Goal: Task Accomplishment & Management: Use online tool/utility

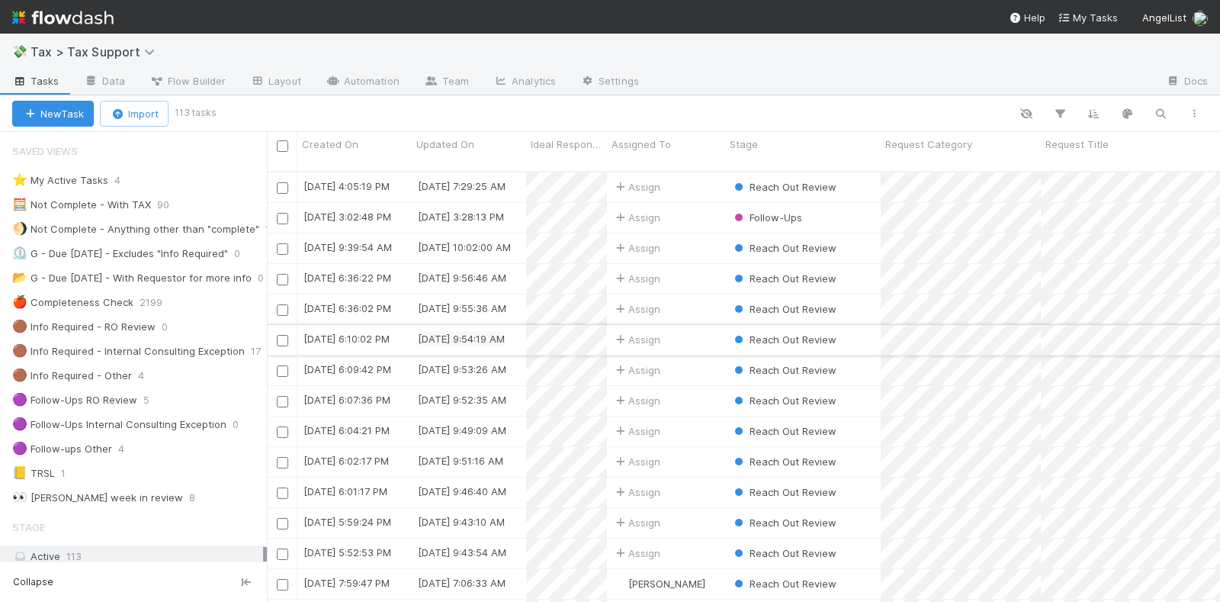
scroll to position [381, 0]
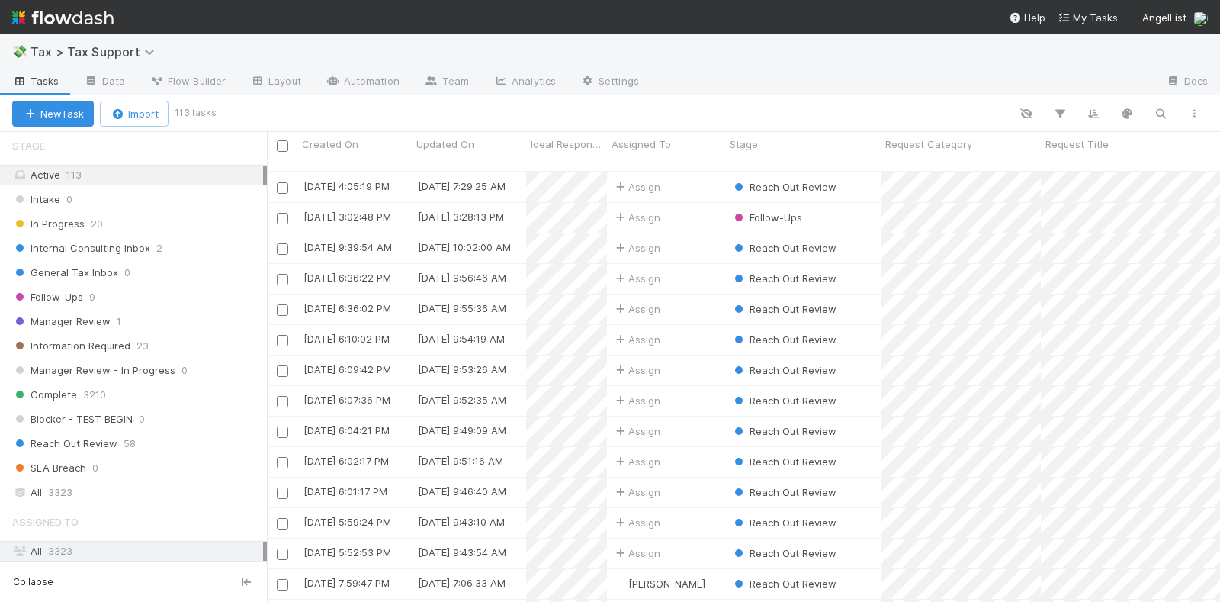
click at [75, 16] on img at bounding box center [62, 18] width 101 height 26
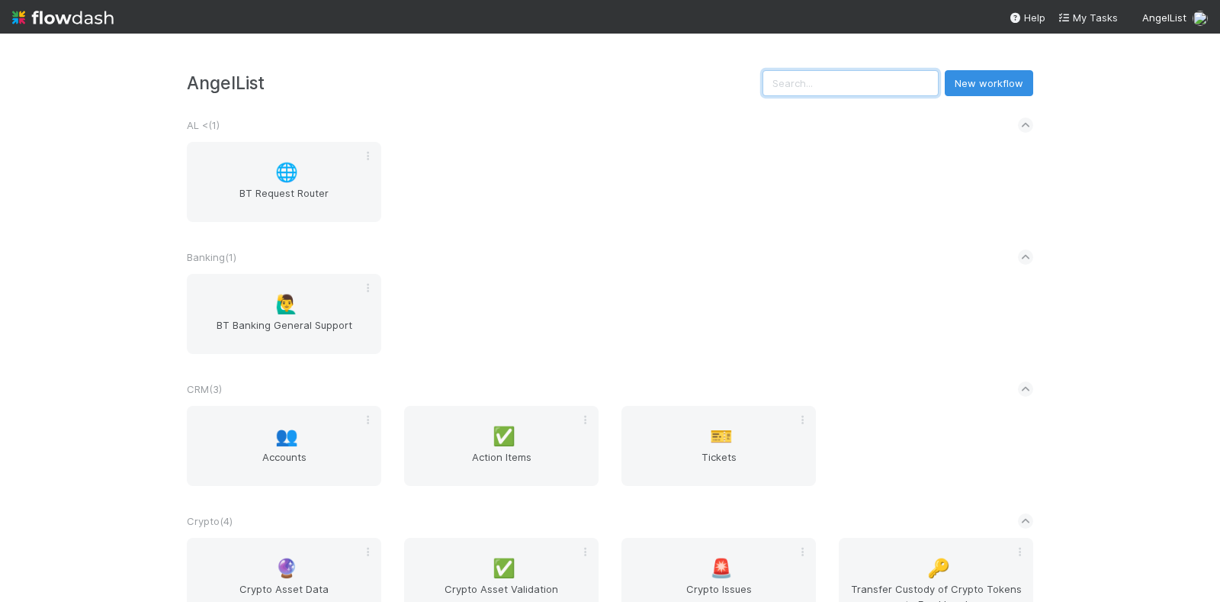
click at [851, 86] on input "text" at bounding box center [850, 83] width 176 height 26
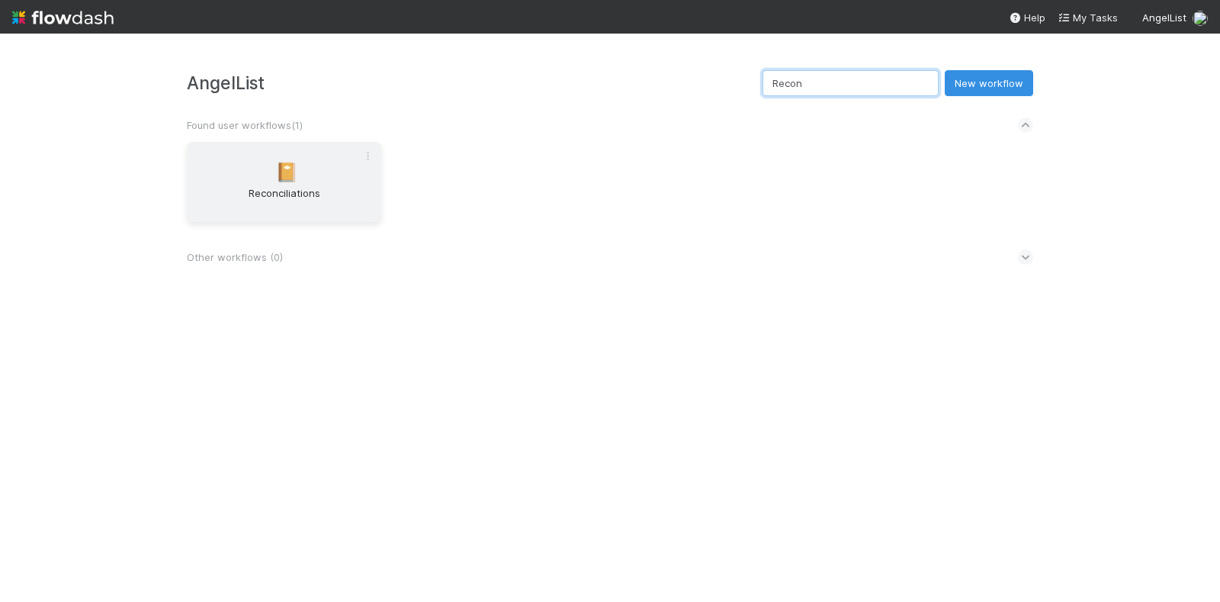
type input "Recon"
click at [260, 176] on div "📔 Reconciliations" at bounding box center [284, 182] width 194 height 80
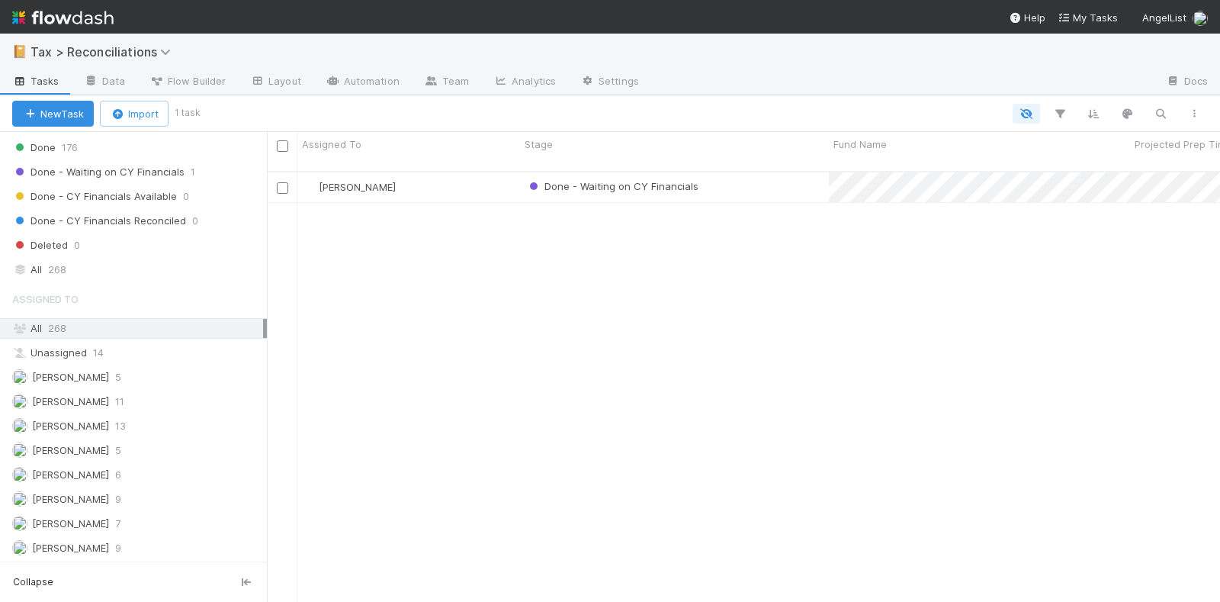
scroll to position [391, 0]
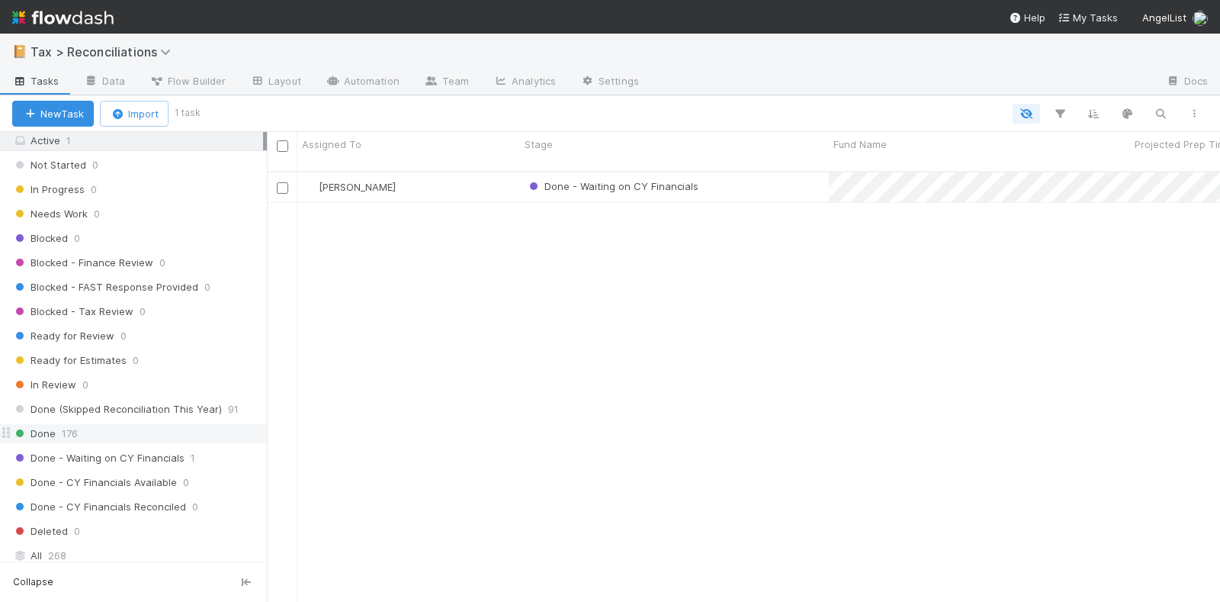
click at [66, 424] on span "176" at bounding box center [70, 433] width 16 height 19
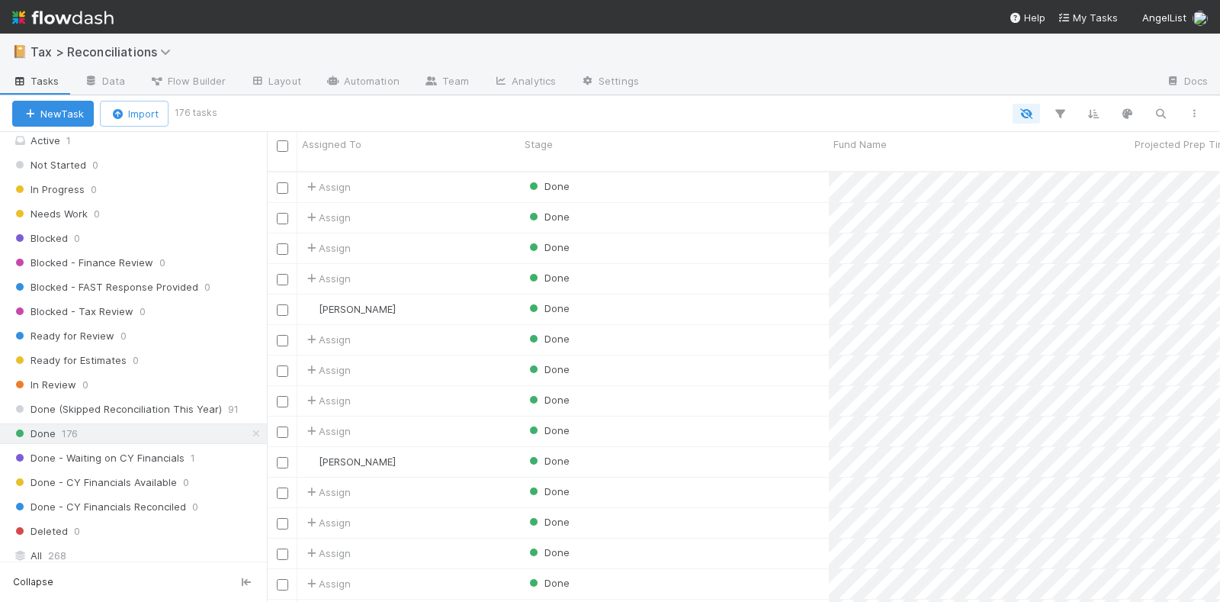
scroll to position [14, 15]
click at [1163, 108] on icon "button" at bounding box center [1160, 114] width 15 height 14
click at [1091, 88] on input at bounding box center [1082, 88] width 152 height 18
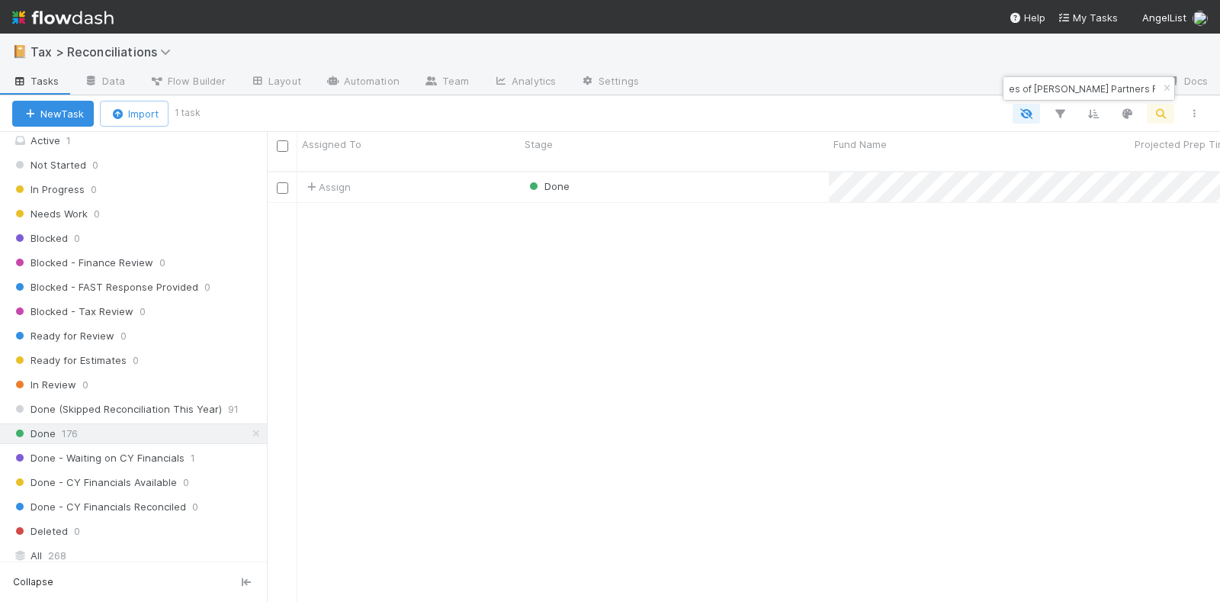
scroll to position [428, 939]
type input "2020 Fund, a series of [PERSON_NAME] Partners Funds, LP"
click at [671, 181] on div "Done" at bounding box center [674, 187] width 309 height 30
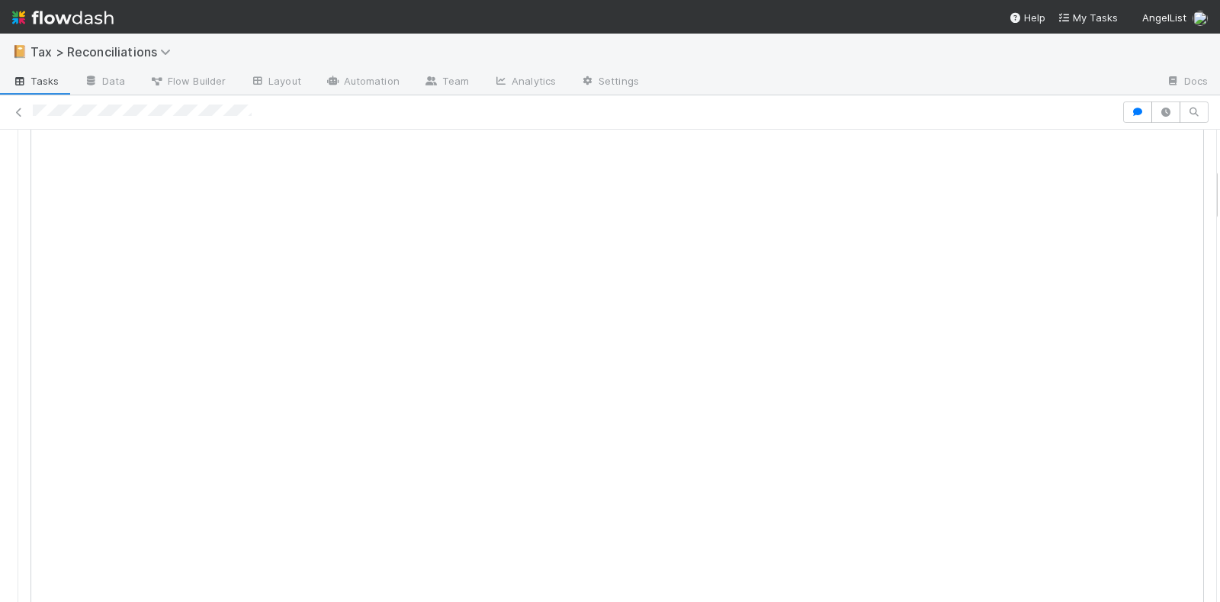
scroll to position [286, 0]
click at [21, 111] on icon at bounding box center [18, 113] width 15 height 10
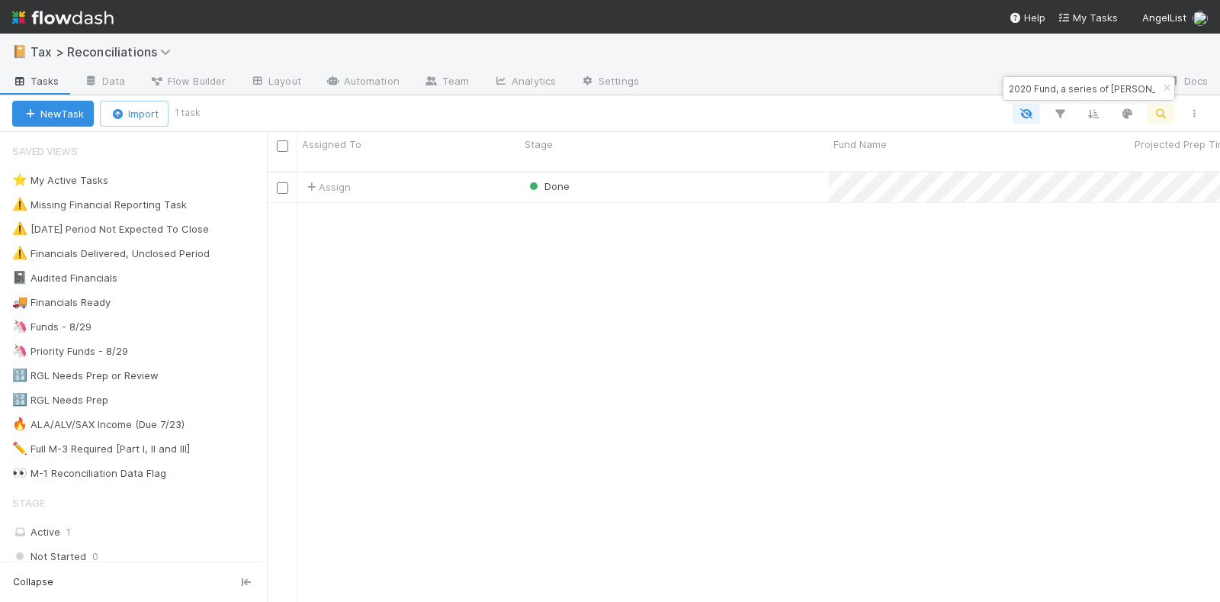
scroll to position [428, 939]
drag, startPoint x: 1010, startPoint y: 87, endPoint x: 1196, endPoint y: 91, distance: 185.3
click at [1196, 91] on body "📔 Tax > Reconciliations Tasks Data Flow Builder Layout Automation Team Analytic…" at bounding box center [610, 301] width 1220 height 602
paste input "[URL][DOMAIN_NAME]"
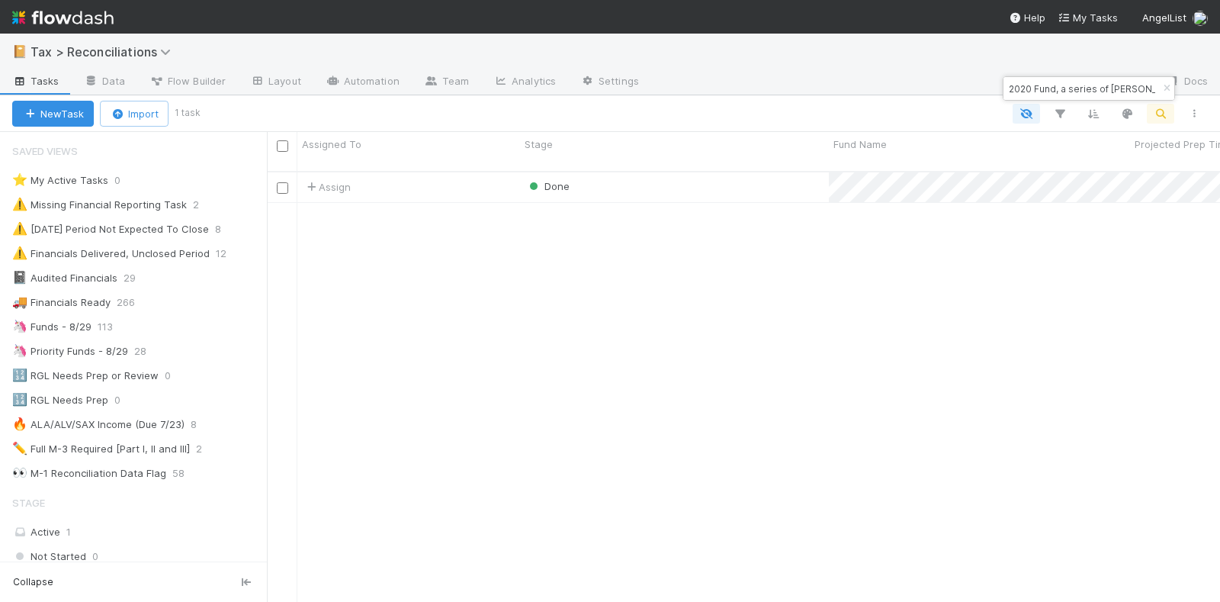
drag, startPoint x: 1005, startPoint y: 85, endPoint x: 1019, endPoint y: 84, distance: 13.8
click at [1006, 85] on input "2020 Fund, a series of [PERSON_NAME] Partners Funds, LP" at bounding box center [1082, 88] width 152 height 18
click at [1137, 86] on div "2020 Fund, a series of [PERSON_NAME] Partners Funds, LP" at bounding box center [1088, 88] width 171 height 23
drag, startPoint x: 1125, startPoint y: 86, endPoint x: 884, endPoint y: 93, distance: 240.3
click at [884, 93] on body "📔 Tax > Reconciliations Tasks Data Flow Builder Layout Automation Team Analytic…" at bounding box center [610, 301] width 1220 height 602
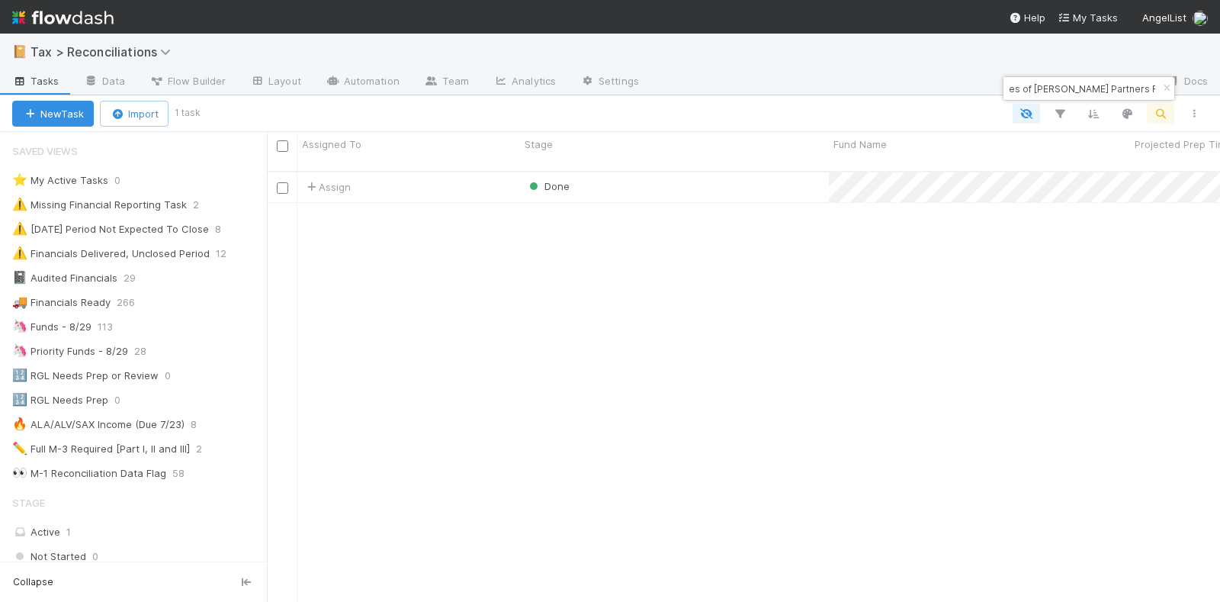
drag, startPoint x: 1007, startPoint y: 88, endPoint x: 1308, endPoint y: 95, distance: 300.5
click at [1219, 95] on html "📔 Tax > Reconciliations Tasks Data Flow Builder Layout Automation Team Analytic…" at bounding box center [610, 301] width 1220 height 602
paste input "BO Fund I, a series of Erikstrup and [PERSON_NAME]"
type input "BO Fund I, a series of Erikstrup and [PERSON_NAME]"
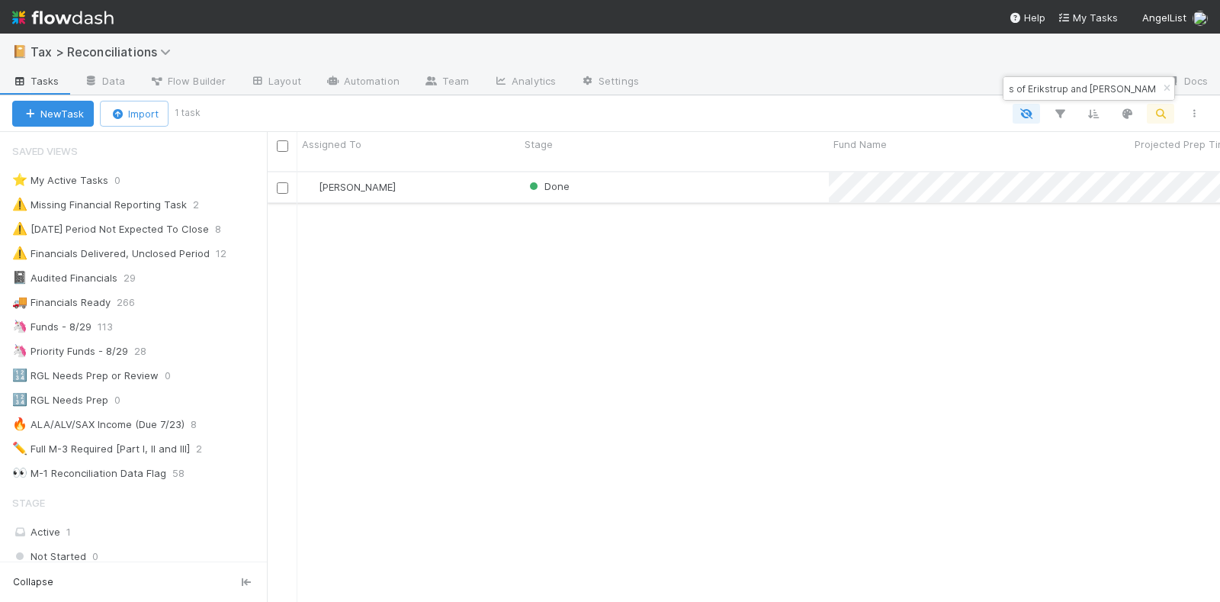
scroll to position [0, 0]
click at [435, 172] on div "[PERSON_NAME]" at bounding box center [408, 187] width 223 height 30
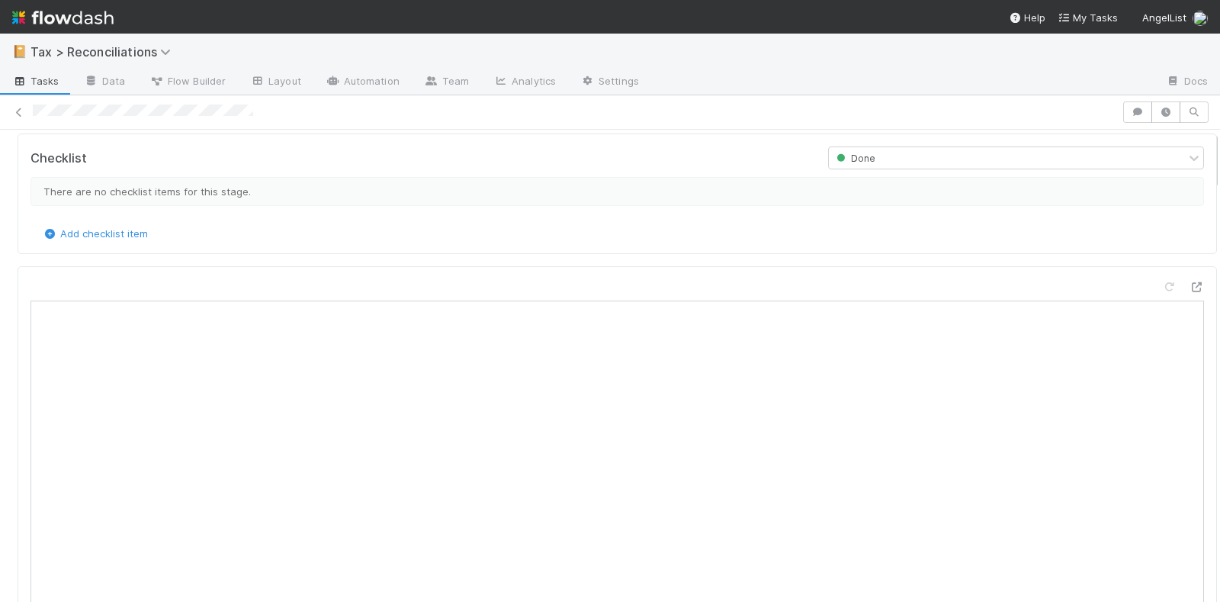
scroll to position [191, 0]
click at [25, 108] on icon at bounding box center [18, 113] width 15 height 10
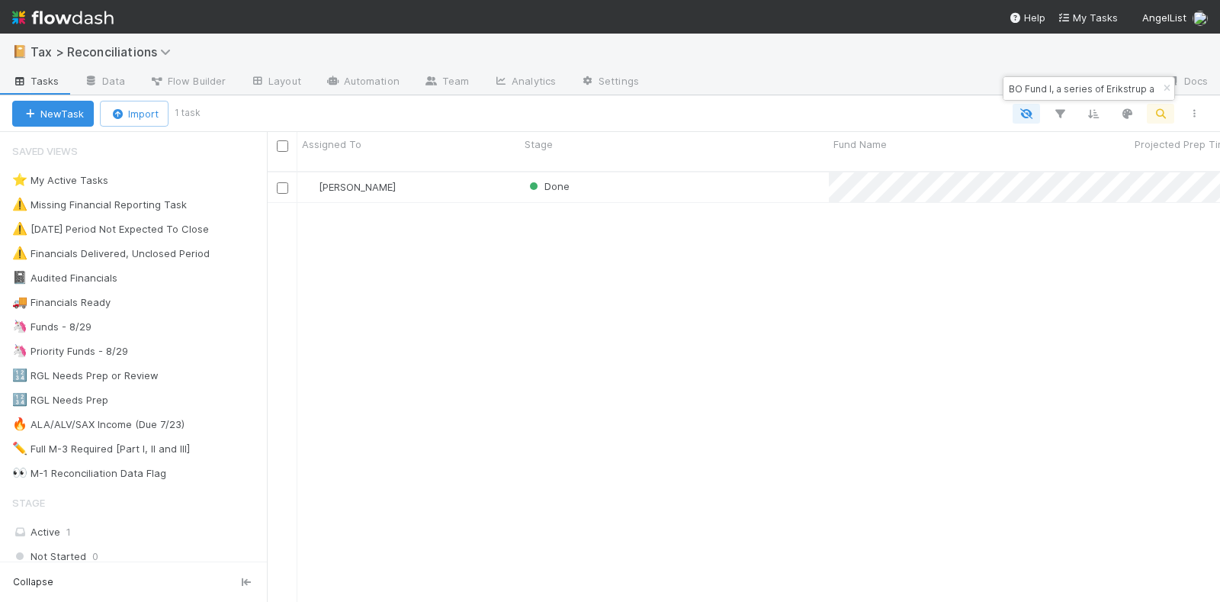
scroll to position [428, 939]
drag, startPoint x: 1011, startPoint y: 86, endPoint x: 1241, endPoint y: 99, distance: 230.6
click at [1219, 99] on html "📔 Tax > Reconciliations Tasks Data Flow Builder Layout Automation Team Analytic…" at bounding box center [610, 301] width 1220 height 602
paste input "CO-1124 Fund I, a series of Valor Venture Fund Syndicates"
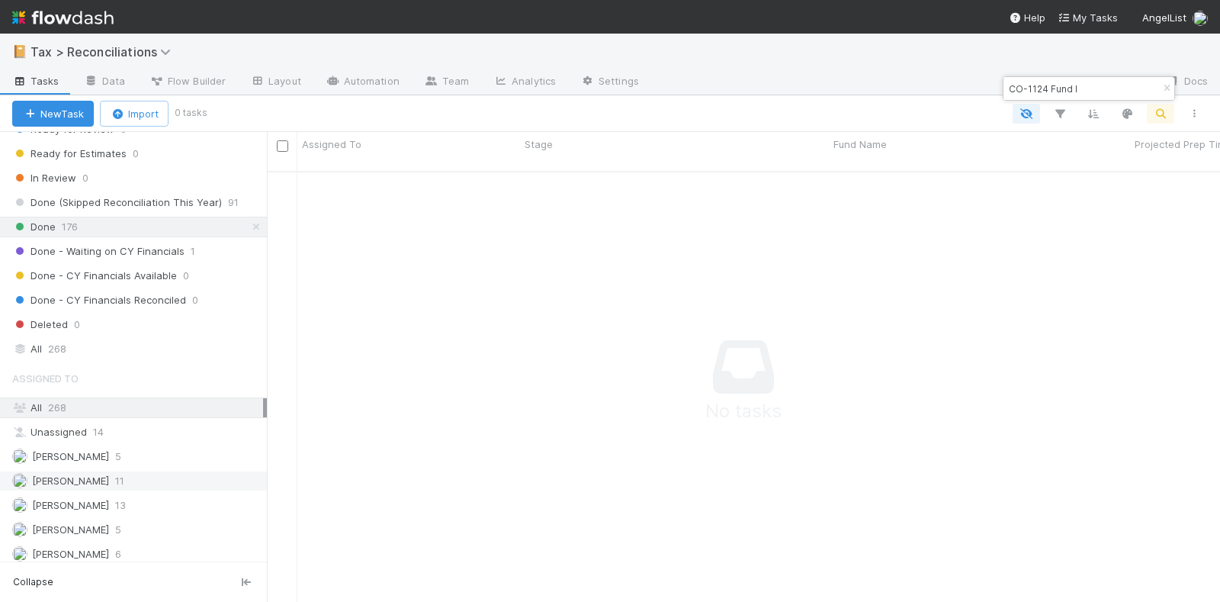
scroll to position [677, 0]
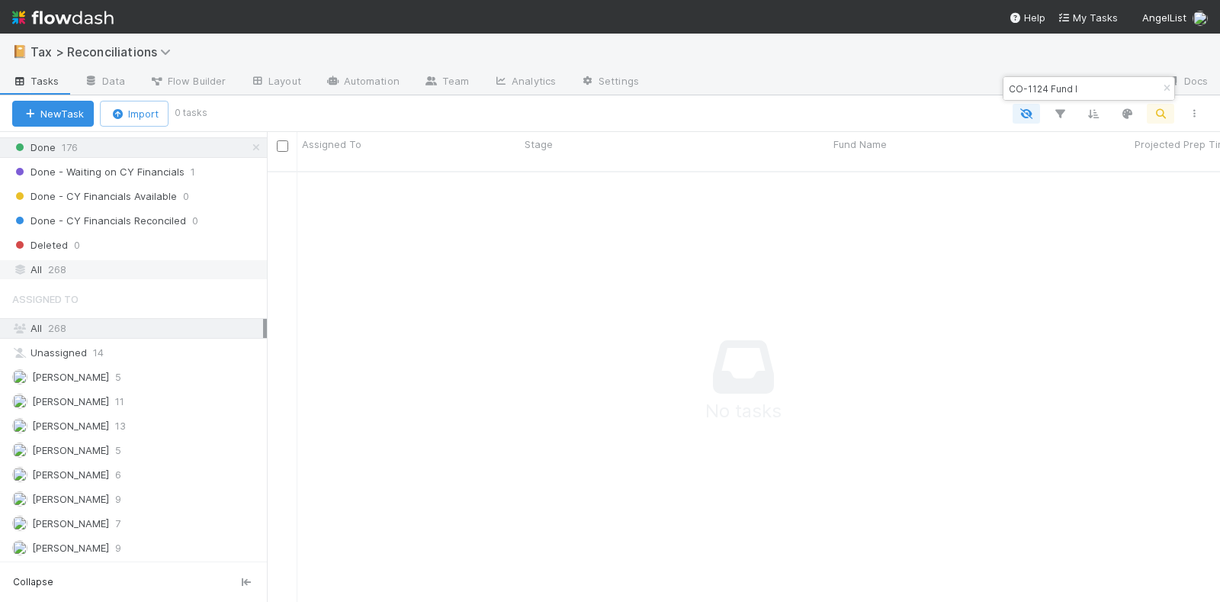
click at [66, 259] on div "All 268" at bounding box center [133, 269] width 267 height 21
click at [1098, 77] on div "CO-1124 Fund I" at bounding box center [1088, 88] width 171 height 23
click at [1070, 86] on input "CO-1124 Fund I" at bounding box center [1082, 88] width 152 height 18
drag, startPoint x: 1087, startPoint y: 85, endPoint x: 1053, endPoint y: 85, distance: 34.3
click at [1053, 85] on input "CO-1124 Fund I" at bounding box center [1082, 88] width 152 height 18
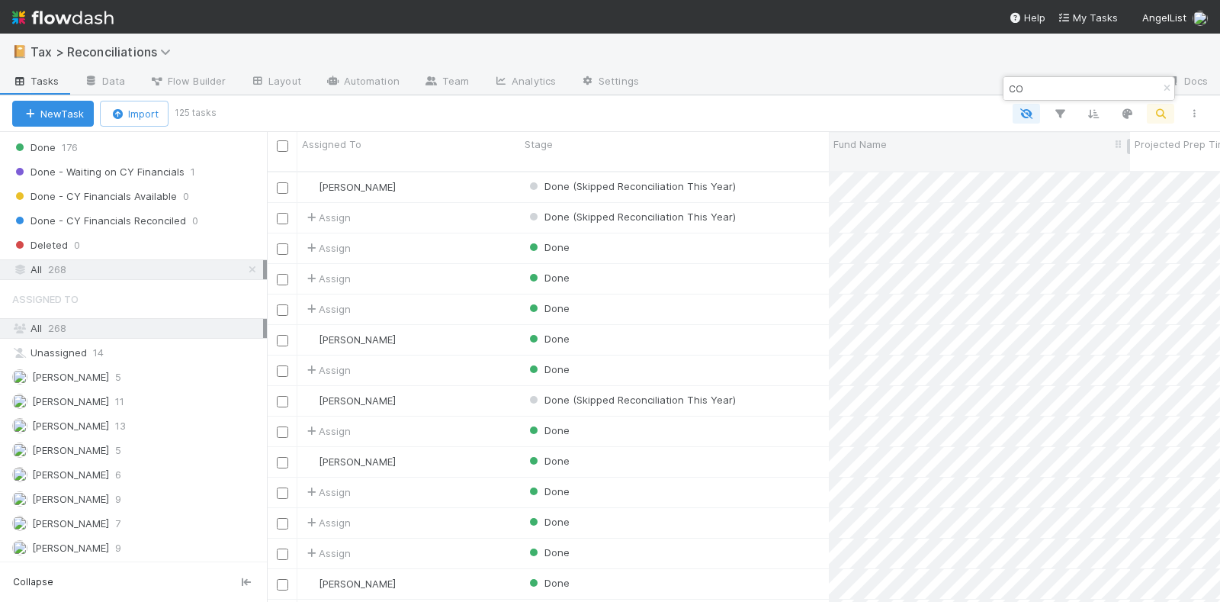
type input "CO"
click at [872, 146] on span "Fund Name" at bounding box center [859, 143] width 53 height 15
click at [889, 166] on div "Sort A → Z" at bounding box center [921, 173] width 174 height 23
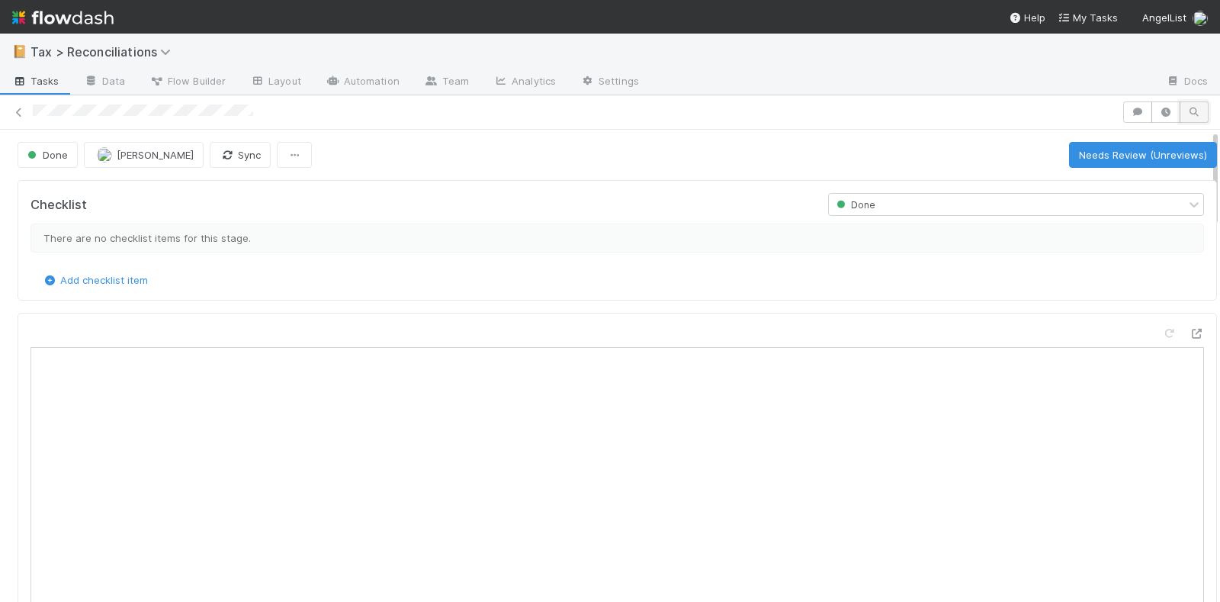
click at [1186, 108] on icon "button" at bounding box center [1193, 112] width 15 height 9
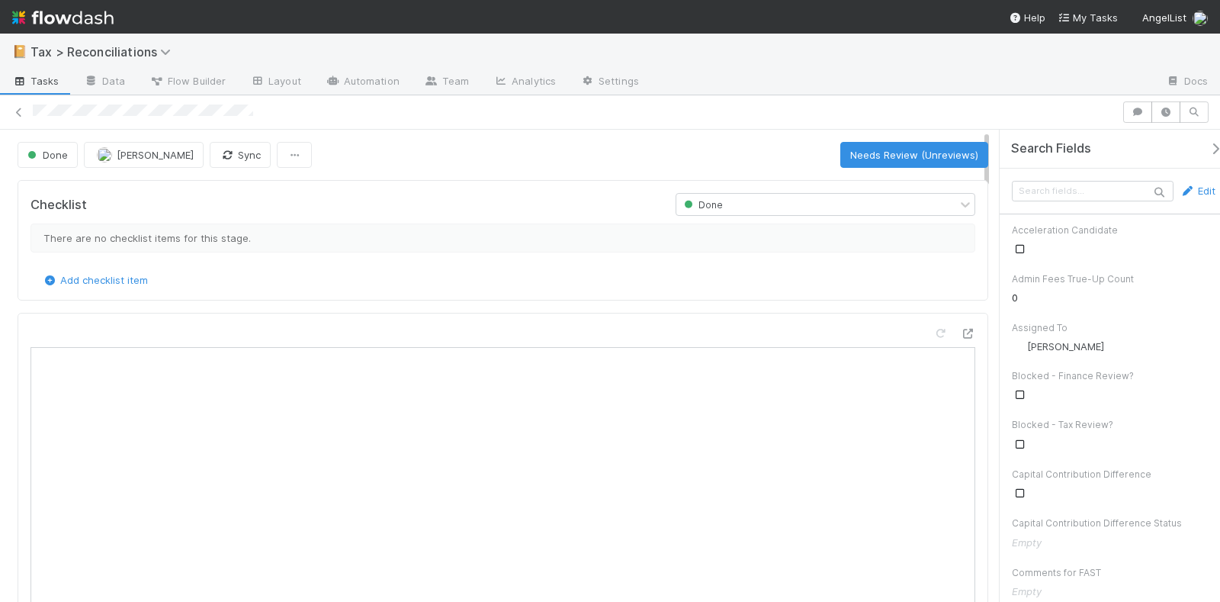
click at [962, 105] on div at bounding box center [575, 112] width 1084 height 16
click at [21, 104] on link at bounding box center [18, 111] width 15 height 15
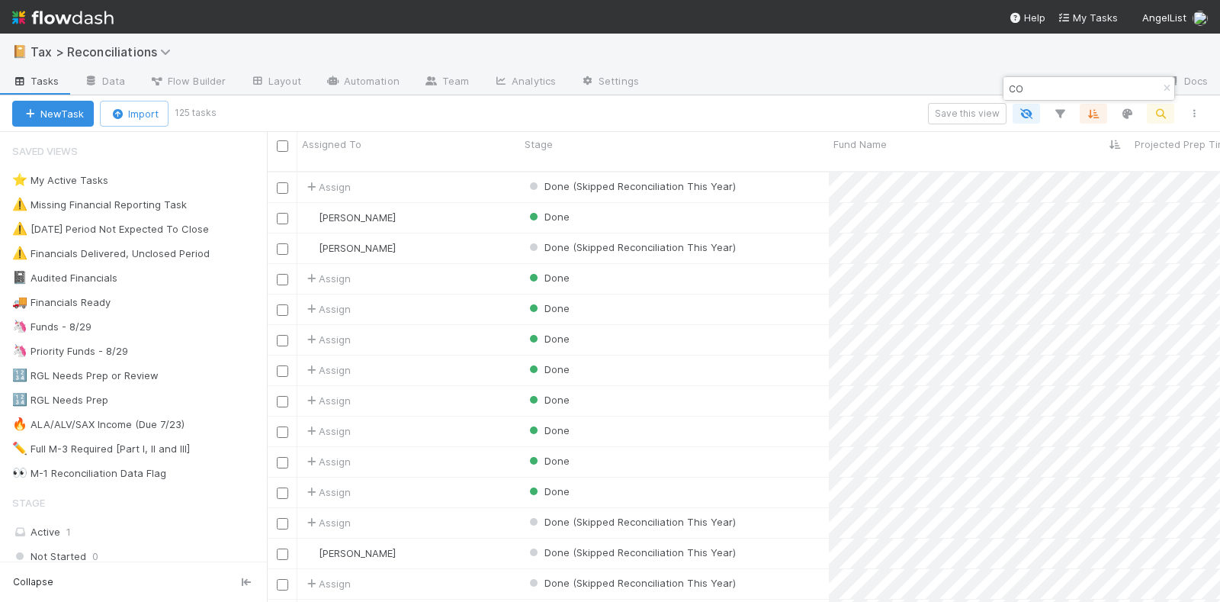
scroll to position [428, 939]
click at [1045, 85] on input "CO" at bounding box center [1082, 88] width 152 height 18
type input "C"
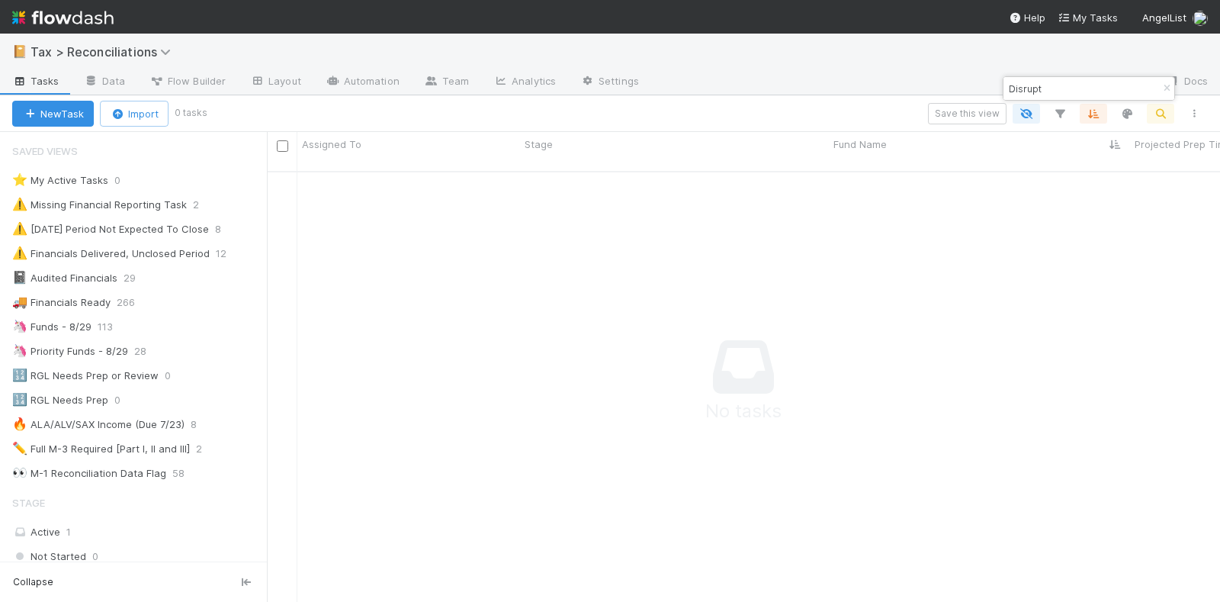
scroll to position [14, 14]
type input "Disrupt"
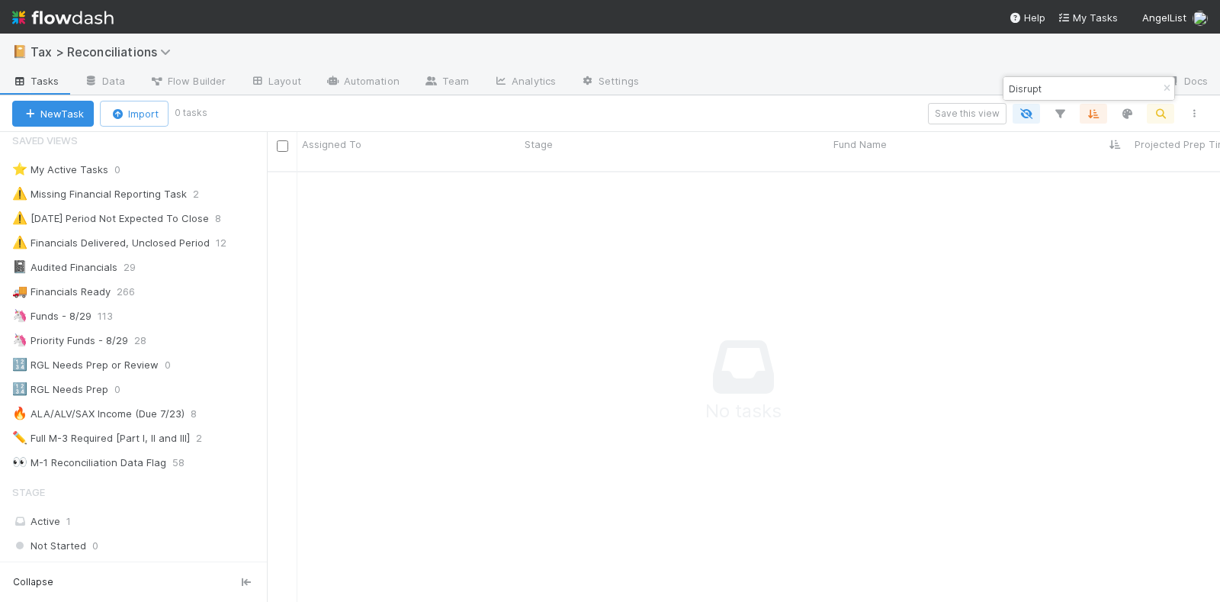
scroll to position [10, 0]
click at [1163, 88] on icon "button" at bounding box center [1166, 88] width 15 height 9
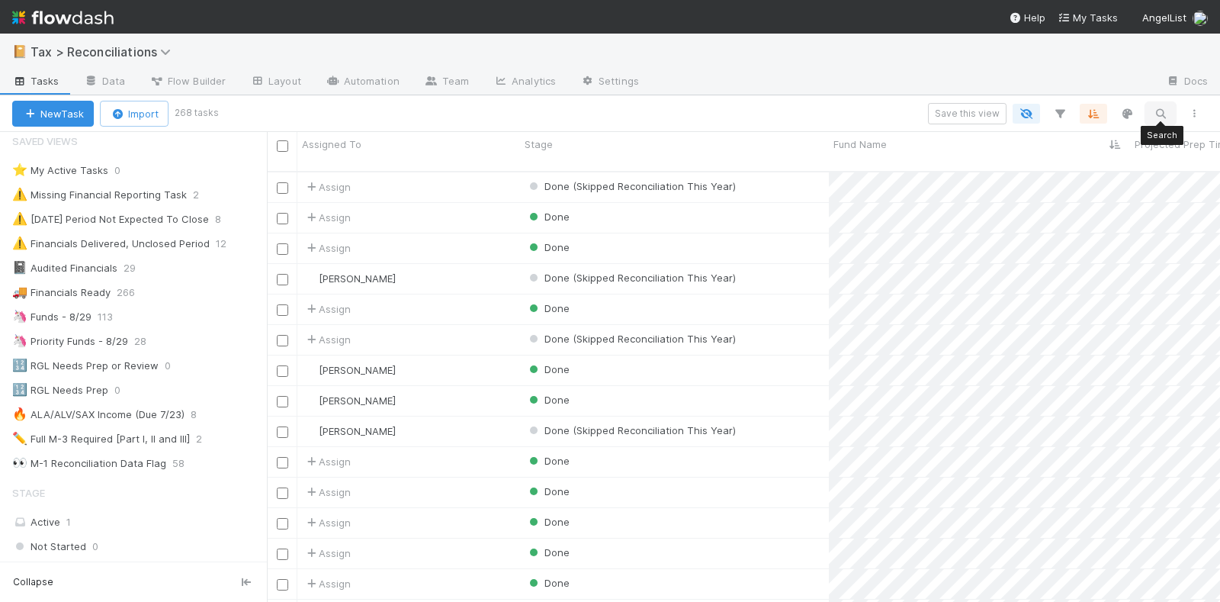
click at [1163, 104] on button "button" at bounding box center [1160, 114] width 27 height 20
click at [1079, 79] on input at bounding box center [1082, 88] width 152 height 18
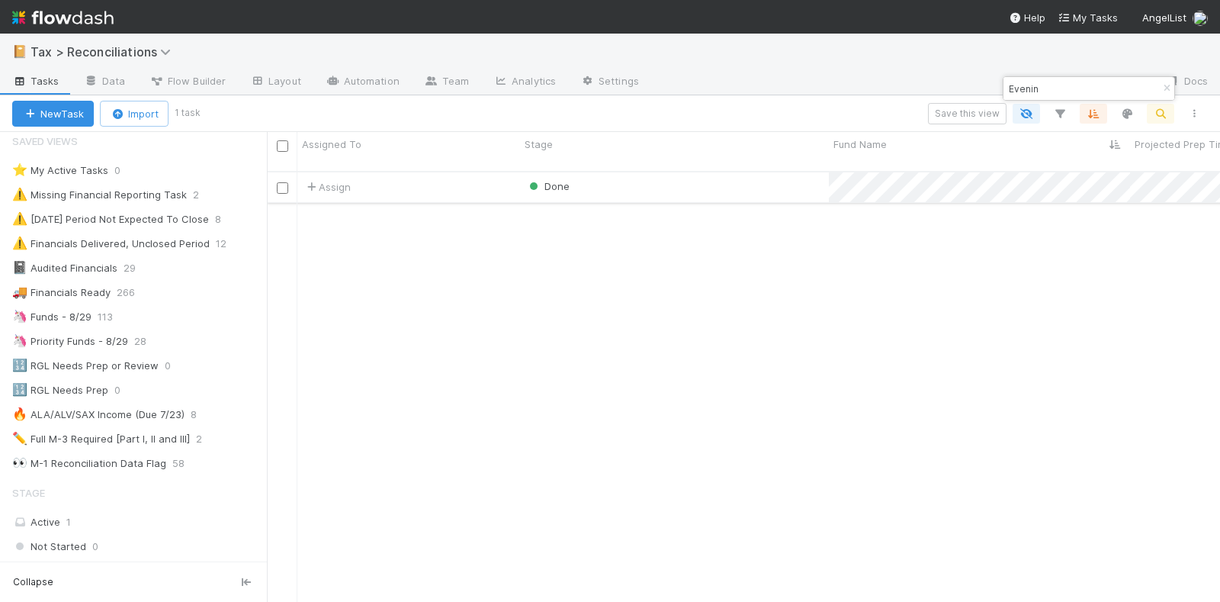
scroll to position [428, 939]
type input "Evenin"
click at [639, 172] on div "Done" at bounding box center [674, 187] width 309 height 30
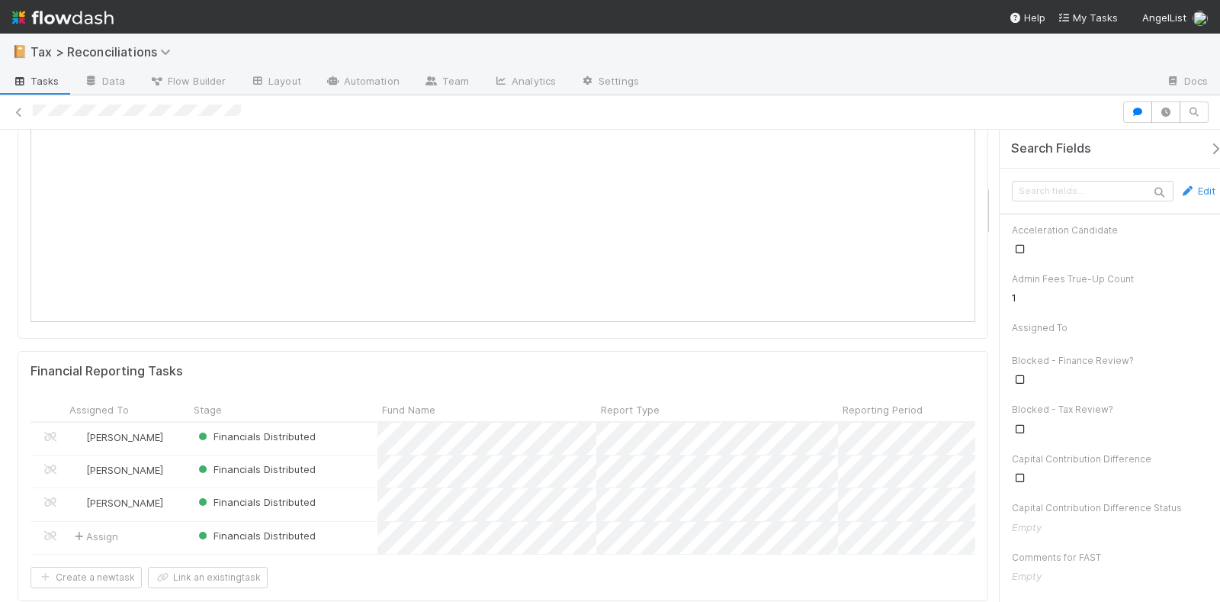
scroll to position [477, 0]
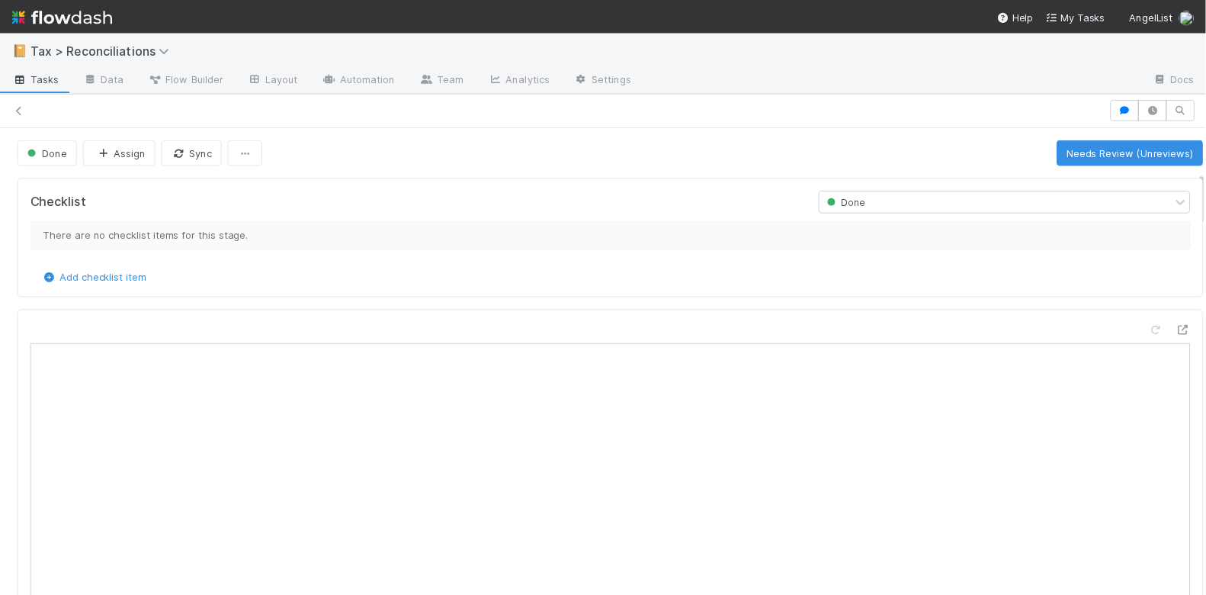
scroll to position [381, 0]
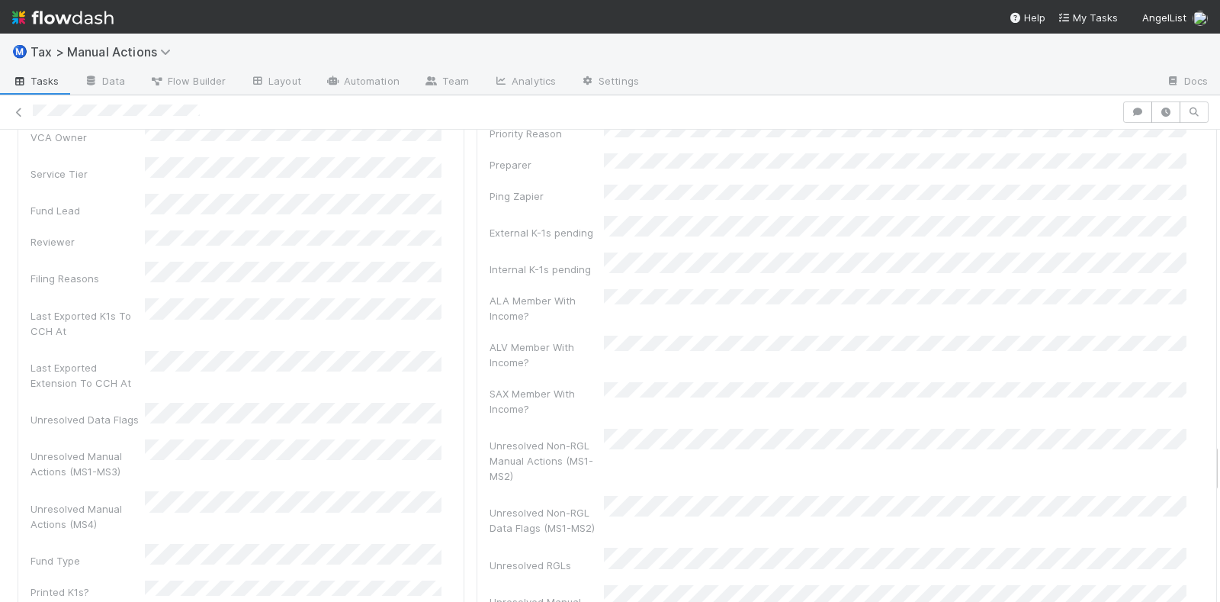
scroll to position [2987, 0]
